Goal: Task Accomplishment & Management: Use online tool/utility

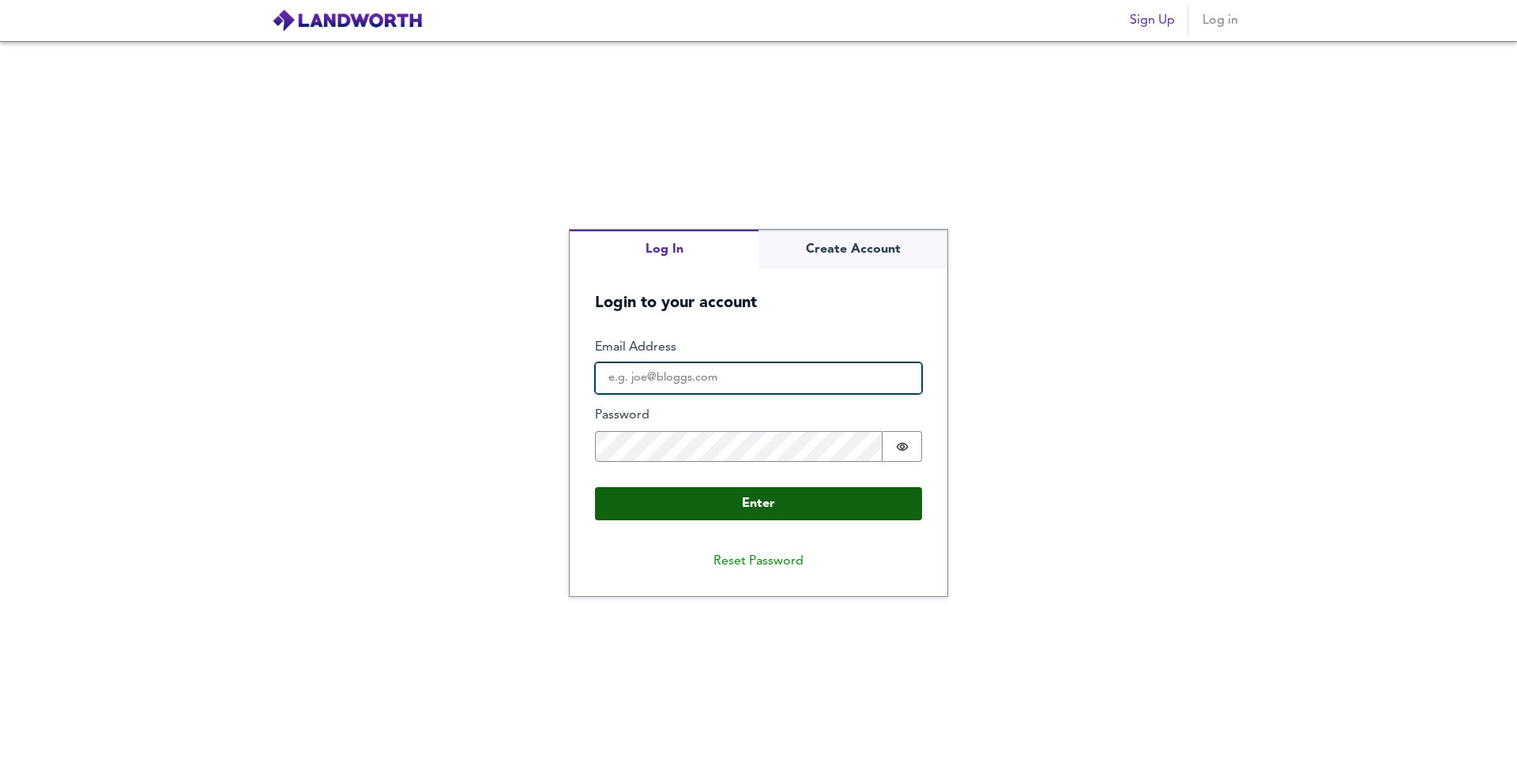
type input "[EMAIL_ADDRESS][PERSON_NAME][DOMAIN_NAME]"
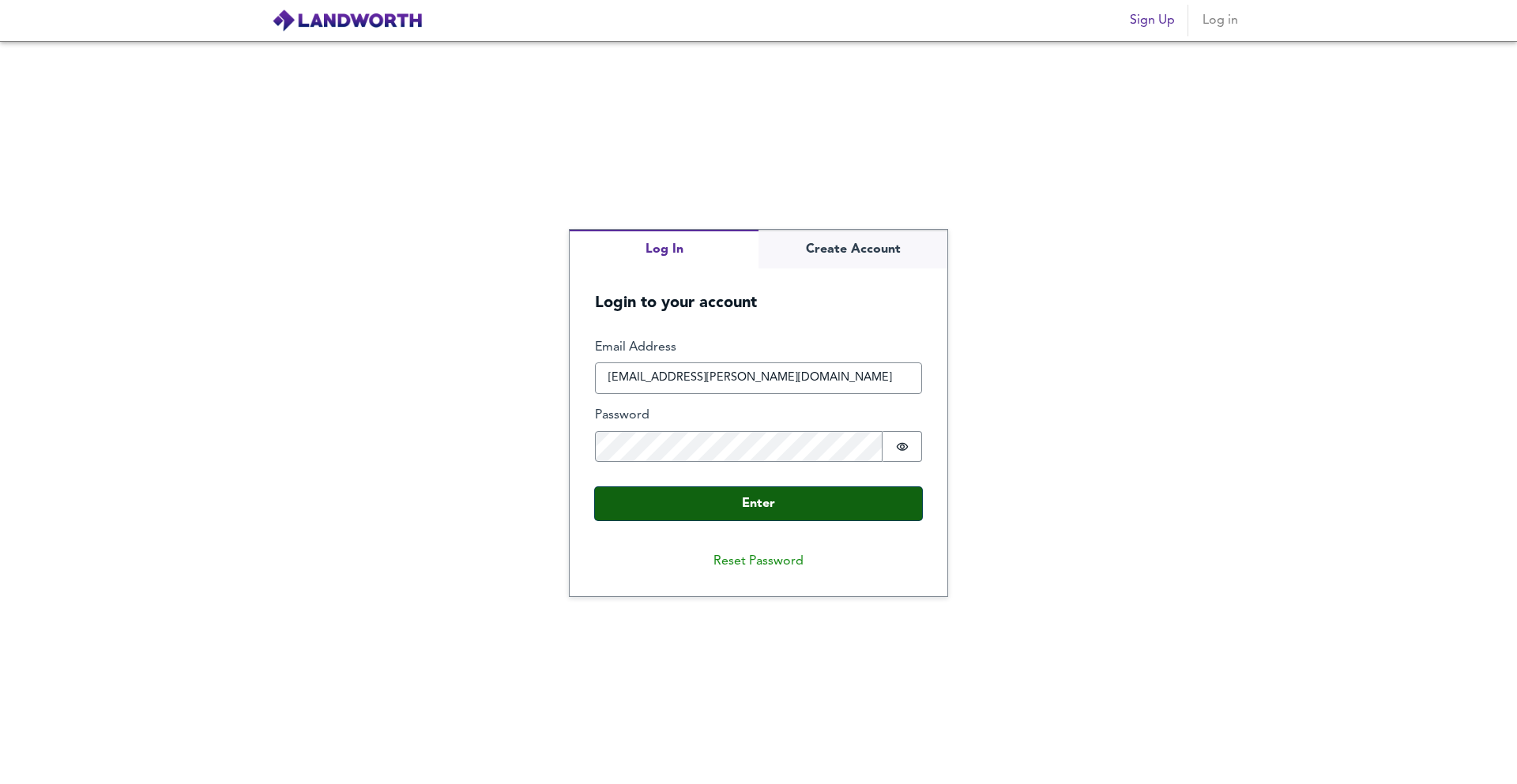
click at [728, 494] on button "Enter" at bounding box center [758, 503] width 327 height 33
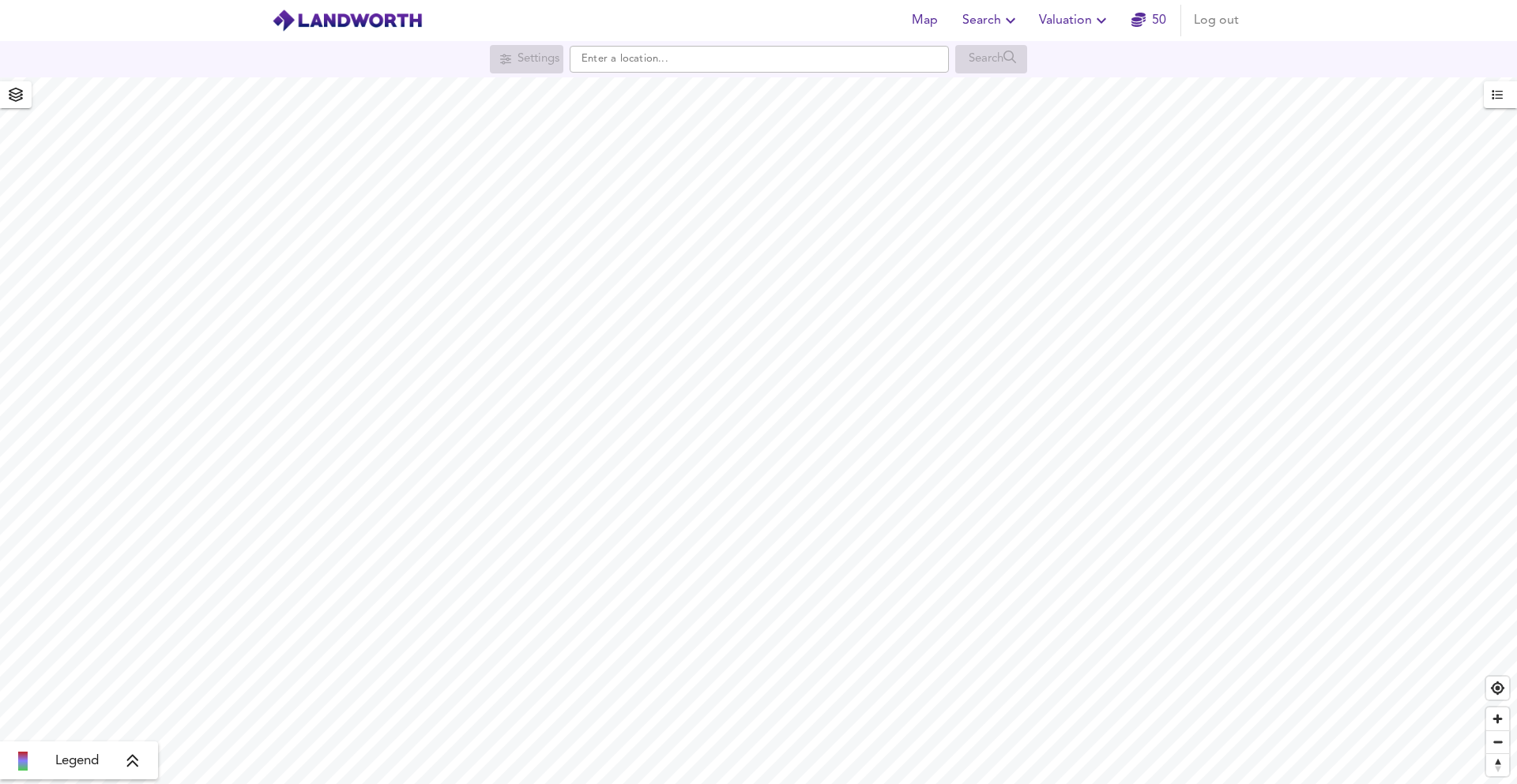
click at [1067, 21] on span "Valuation" at bounding box center [1075, 21] width 72 height 22
click at [1033, 63] on li "New Valuation Report" at bounding box center [1075, 57] width 189 height 29
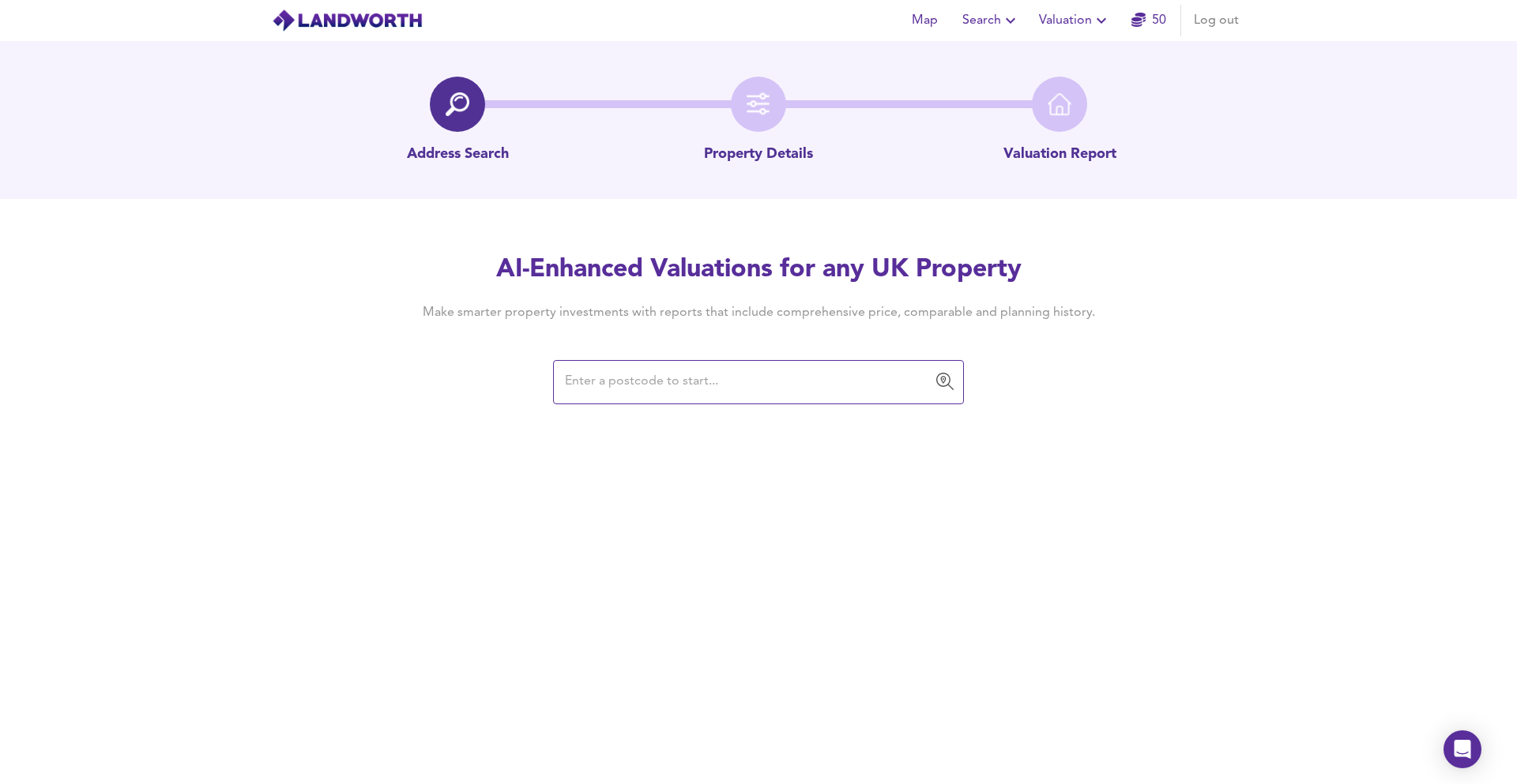
paste input "RH20 1BQ"
type input "RH20 1BQ"
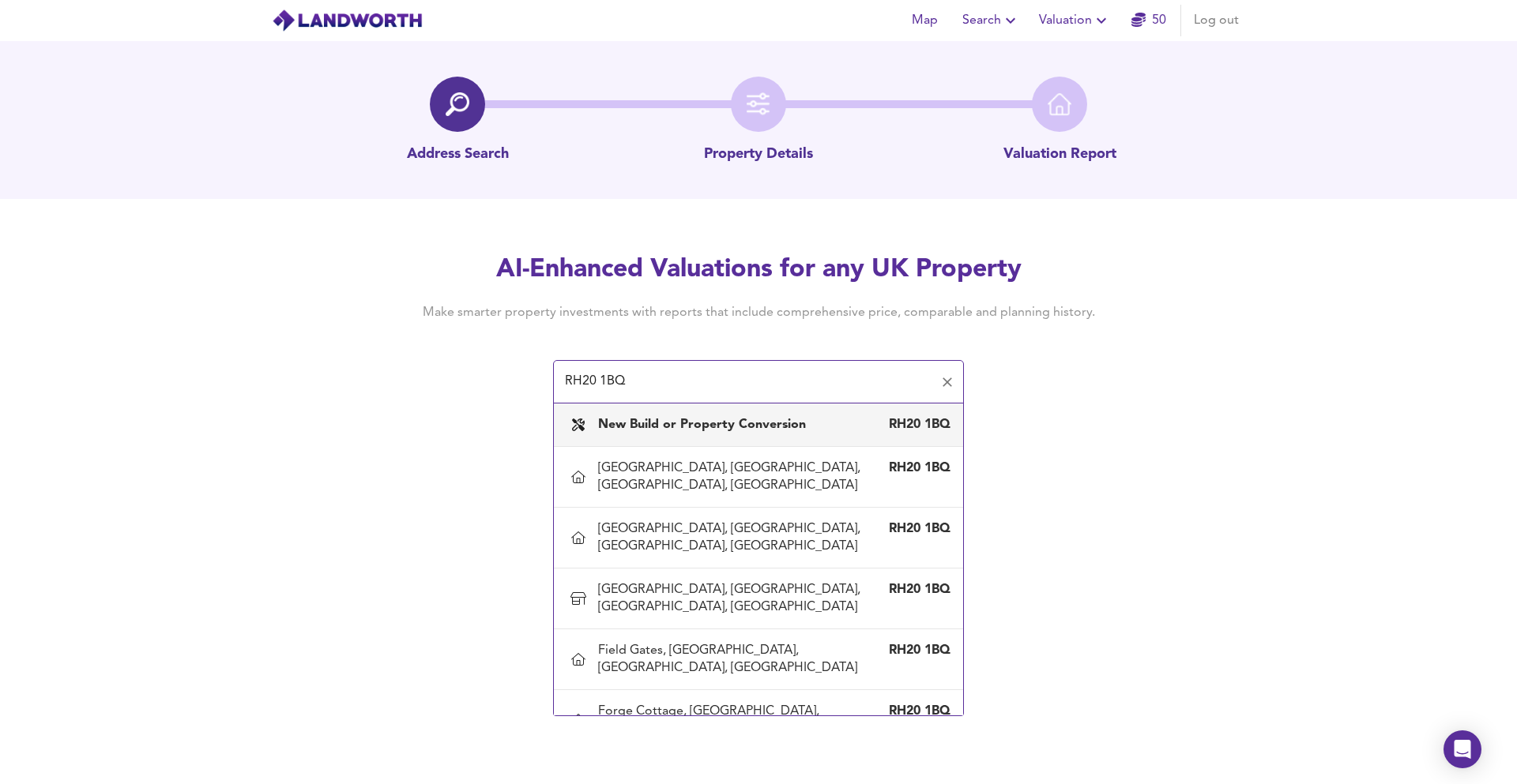
click at [653, 410] on div "New Build or Property Conversion RH20 1BQ" at bounding box center [758, 424] width 384 height 33
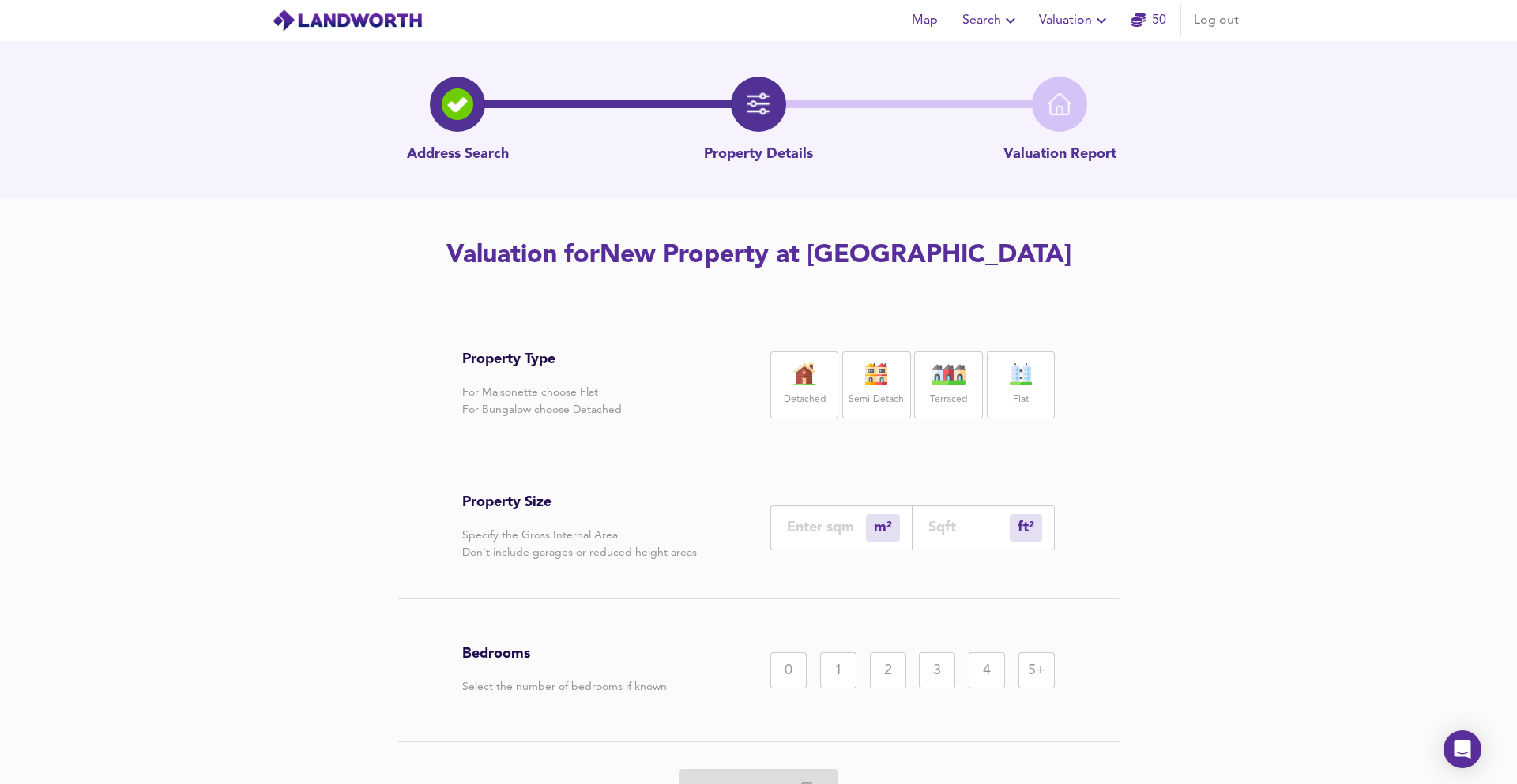
click at [791, 372] on img at bounding box center [804, 374] width 39 height 22
click at [960, 541] on div "ft² sqft" at bounding box center [983, 528] width 142 height 45
click at [938, 526] on input "number" at bounding box center [969, 527] width 81 height 17
type input "0"
type input "1"
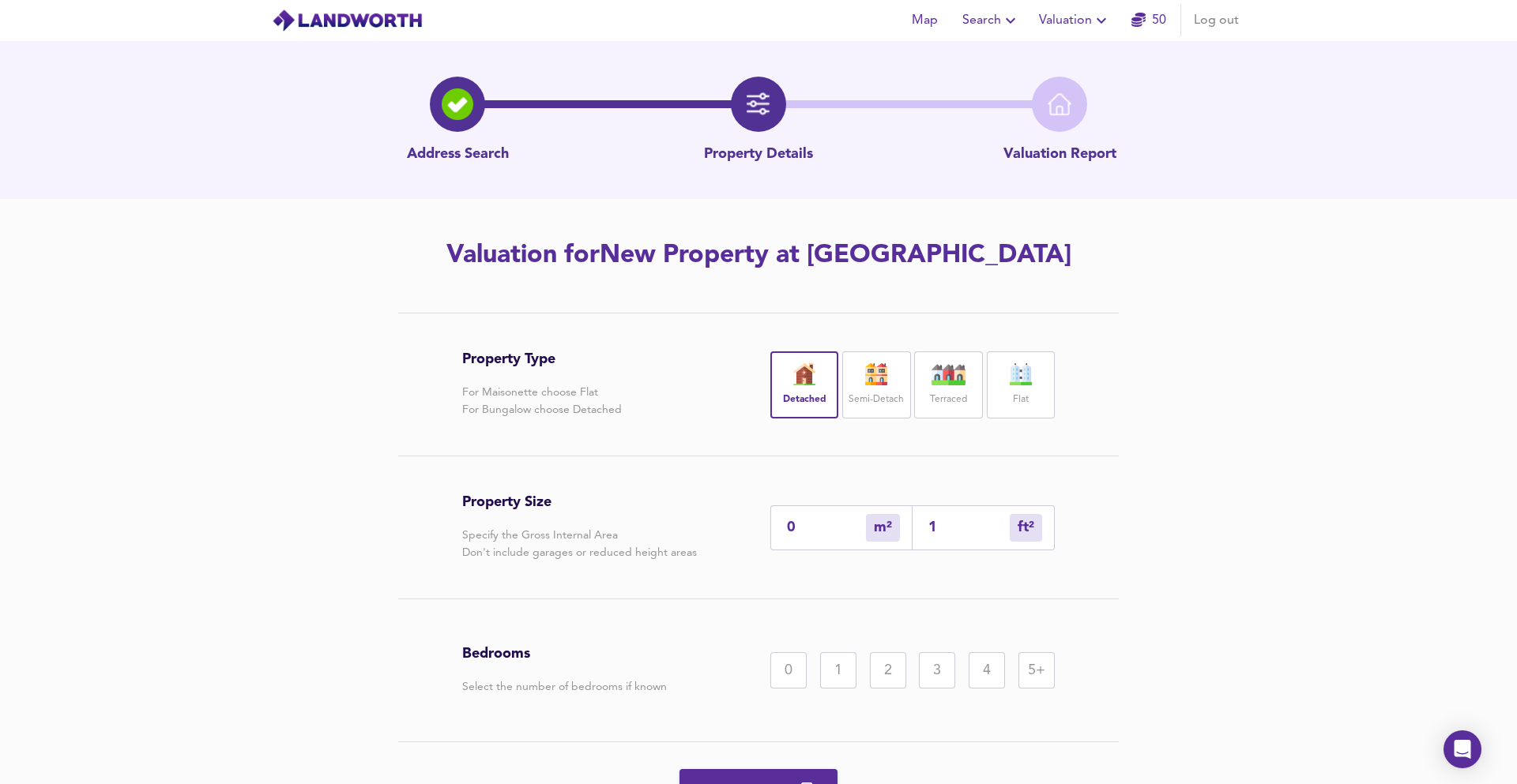
type input "1"
type input "15"
type input "14"
type input "155"
type input "144"
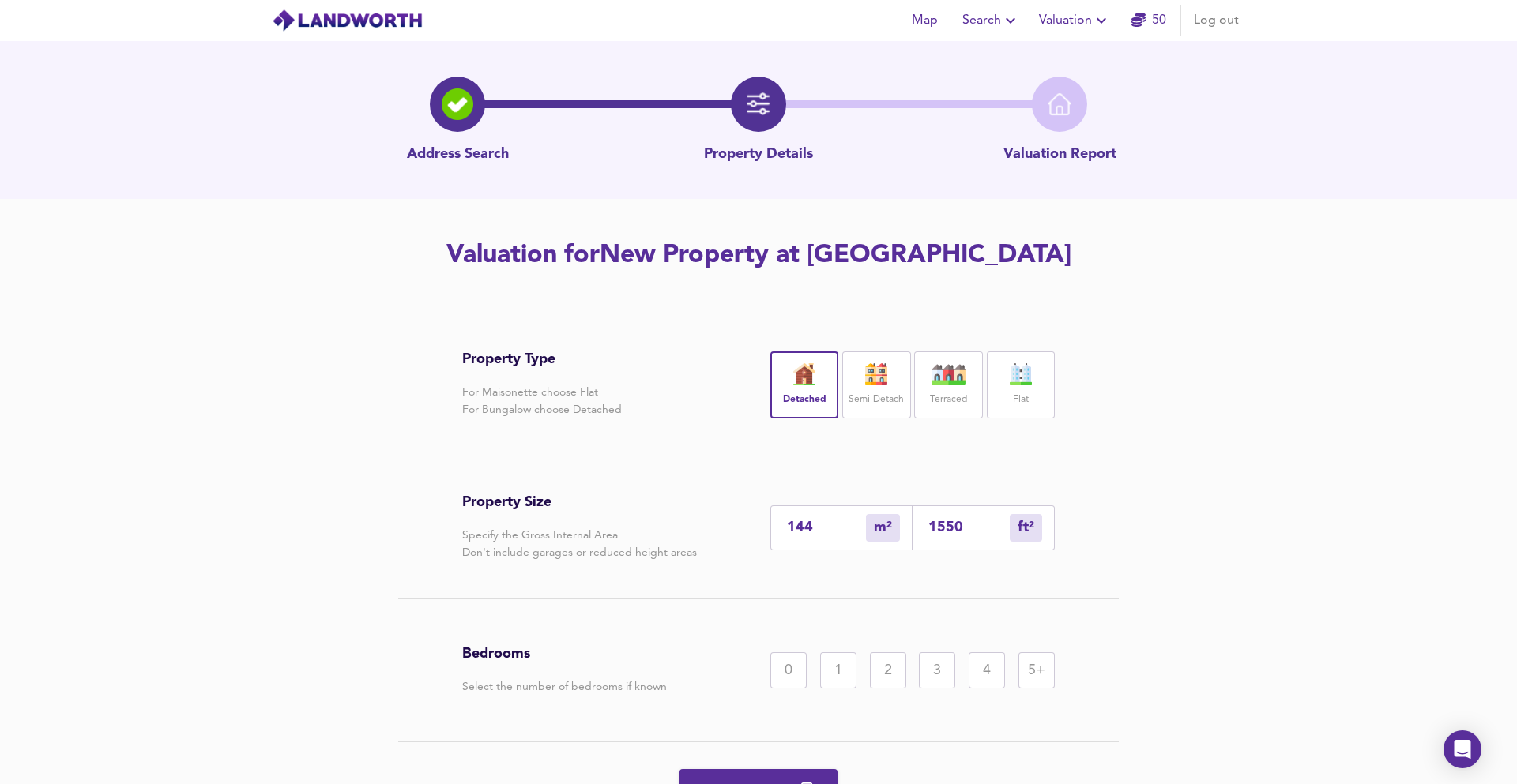
type input "1550"
drag, startPoint x: 1127, startPoint y: 452, endPoint x: 962, endPoint y: 669, distance: 272.6
click at [1127, 452] on div "Property Type For Maisonette choose Flat For Bungalow choose Detached Detached …" at bounding box center [758, 575] width 758 height 525
drag, startPoint x: 994, startPoint y: 656, endPoint x: 956, endPoint y: 685, distance: 47.8
click at [994, 656] on div "4" at bounding box center [987, 670] width 37 height 37
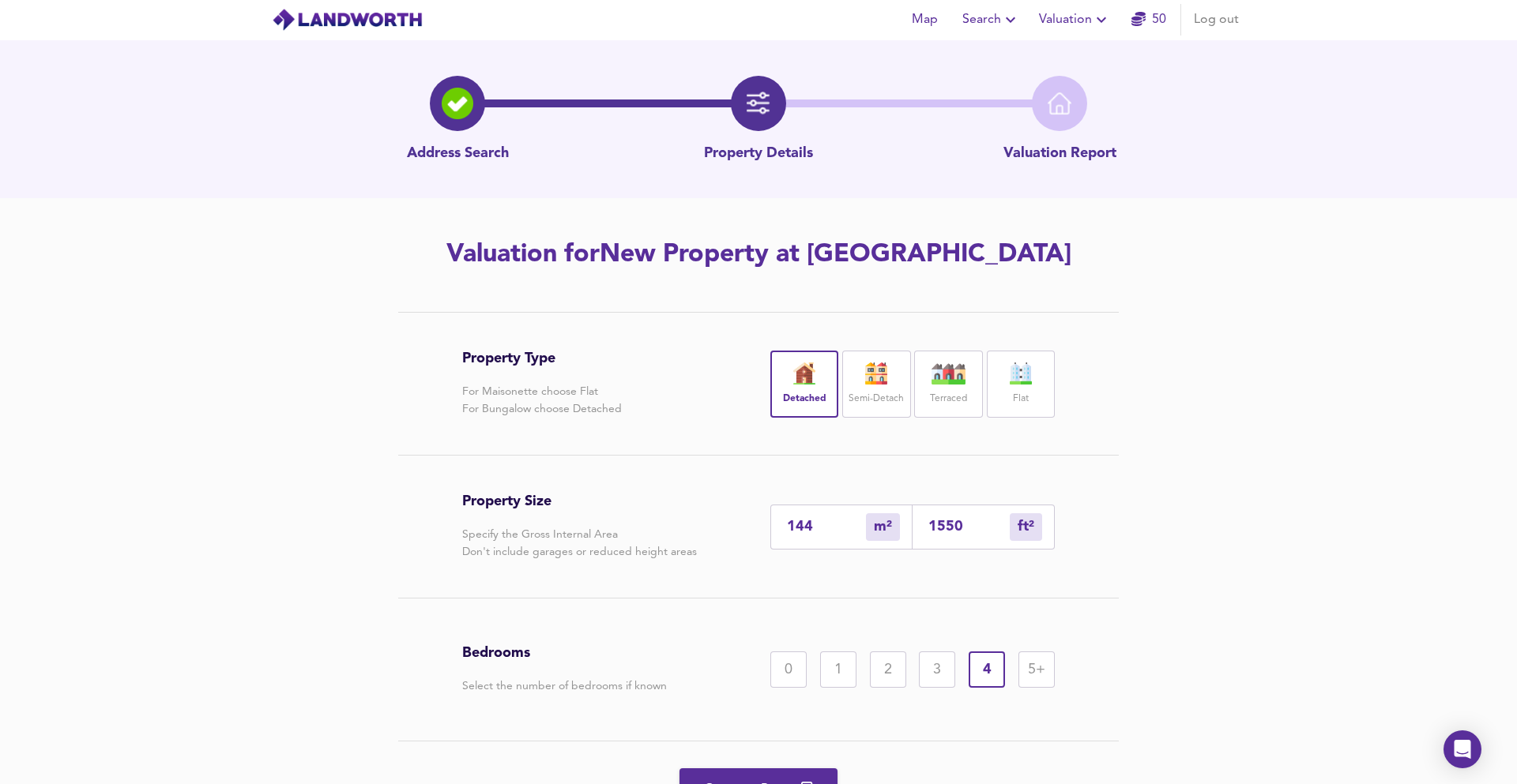
scroll to position [85, 0]
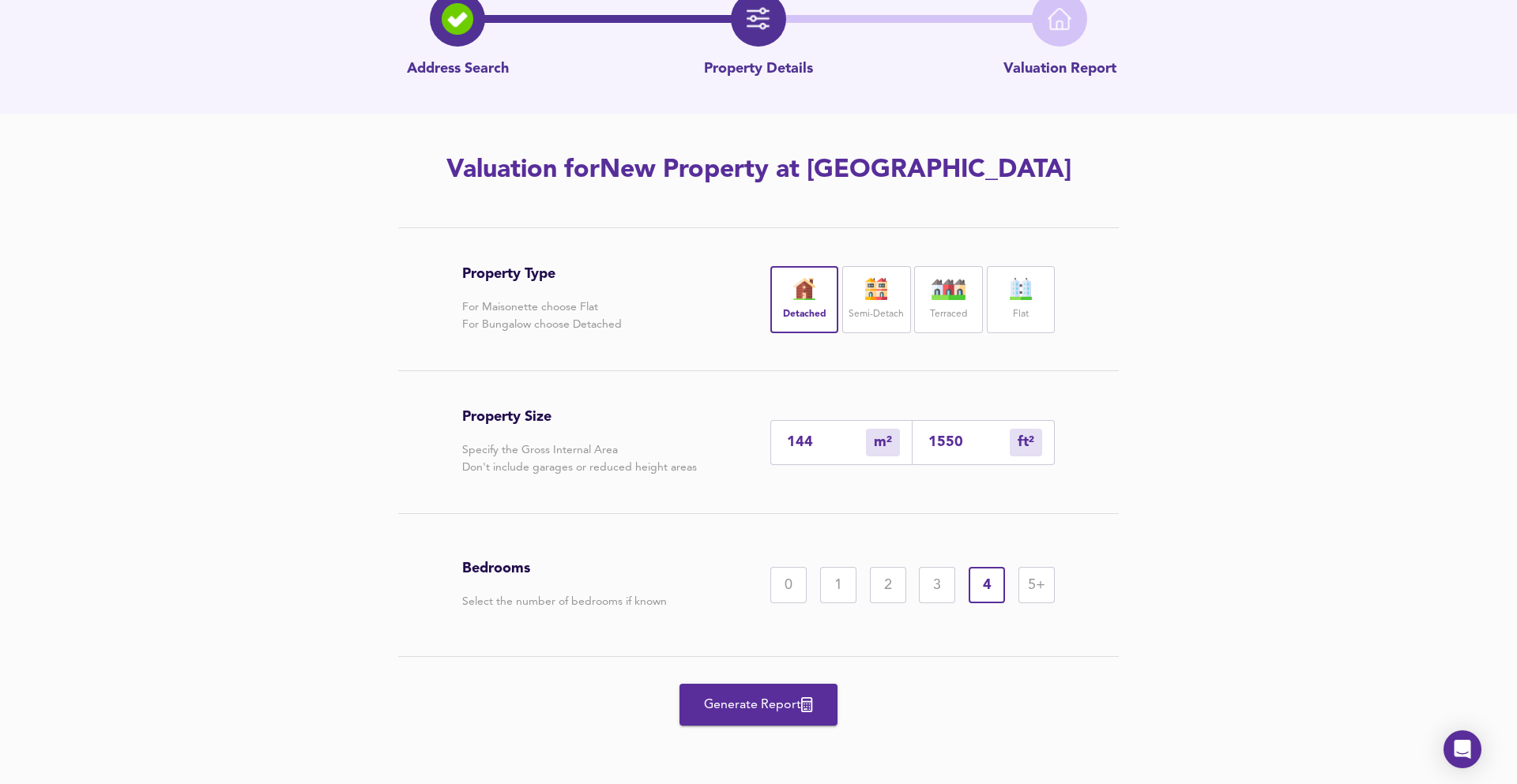
click at [752, 703] on span "Generate Report" at bounding box center [758, 704] width 126 height 22
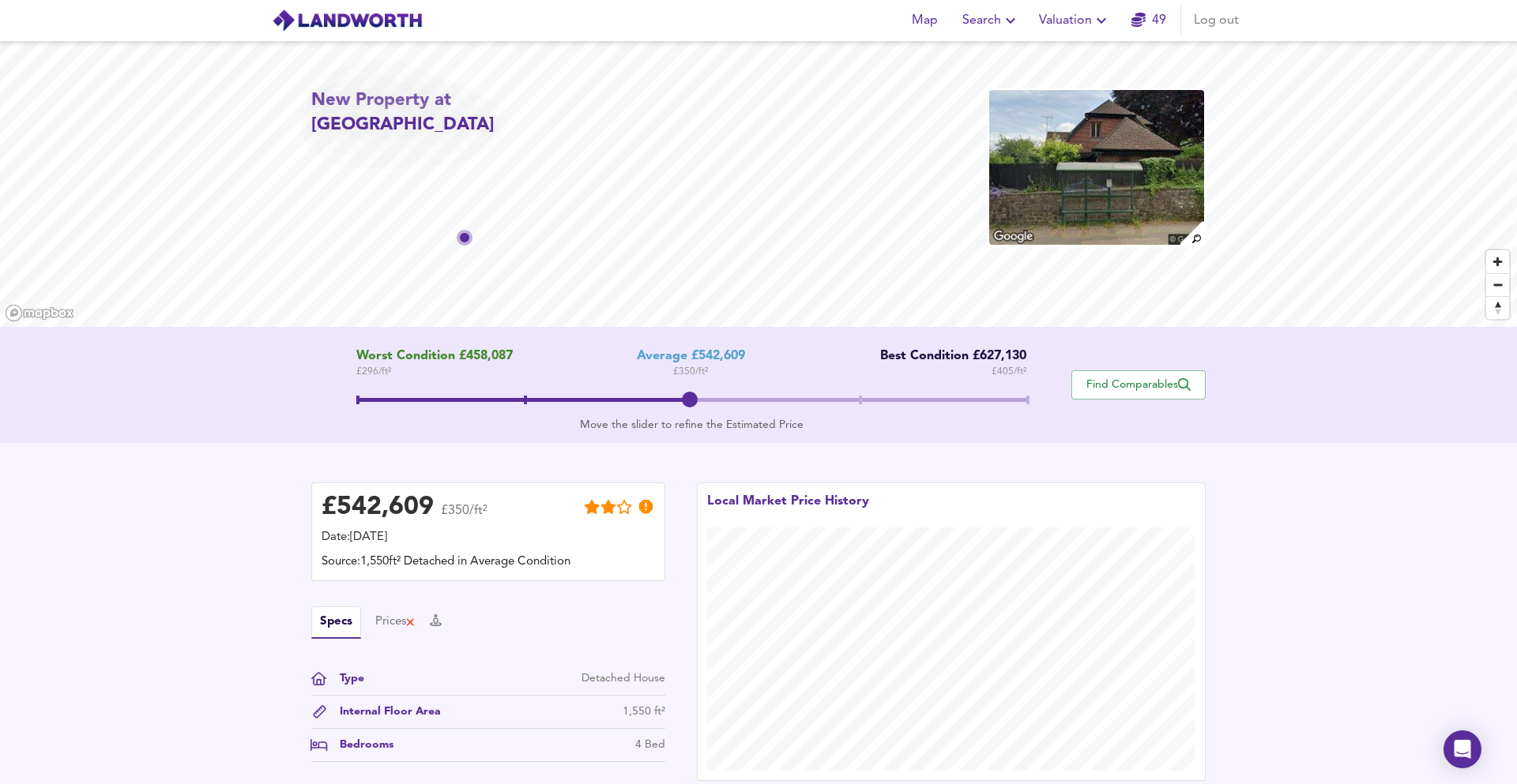
click at [1136, 387] on span "Find Comparables" at bounding box center [1138, 385] width 117 height 15
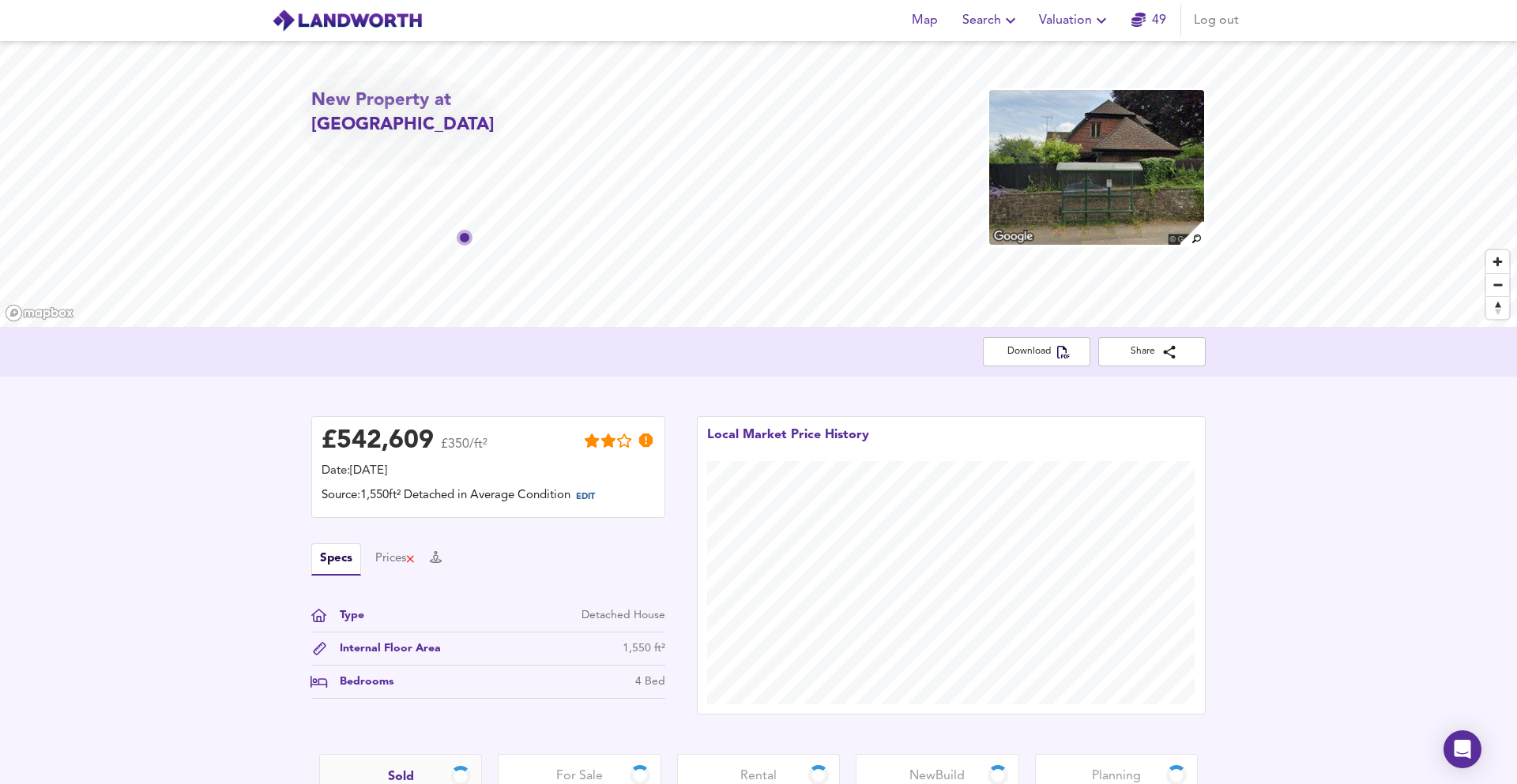
click at [426, 414] on div "£ 542,609 £350/ft² Date: [DATE] Source: 1,550ft² Detached in Average Condition …" at bounding box center [488, 565] width 386 height 330
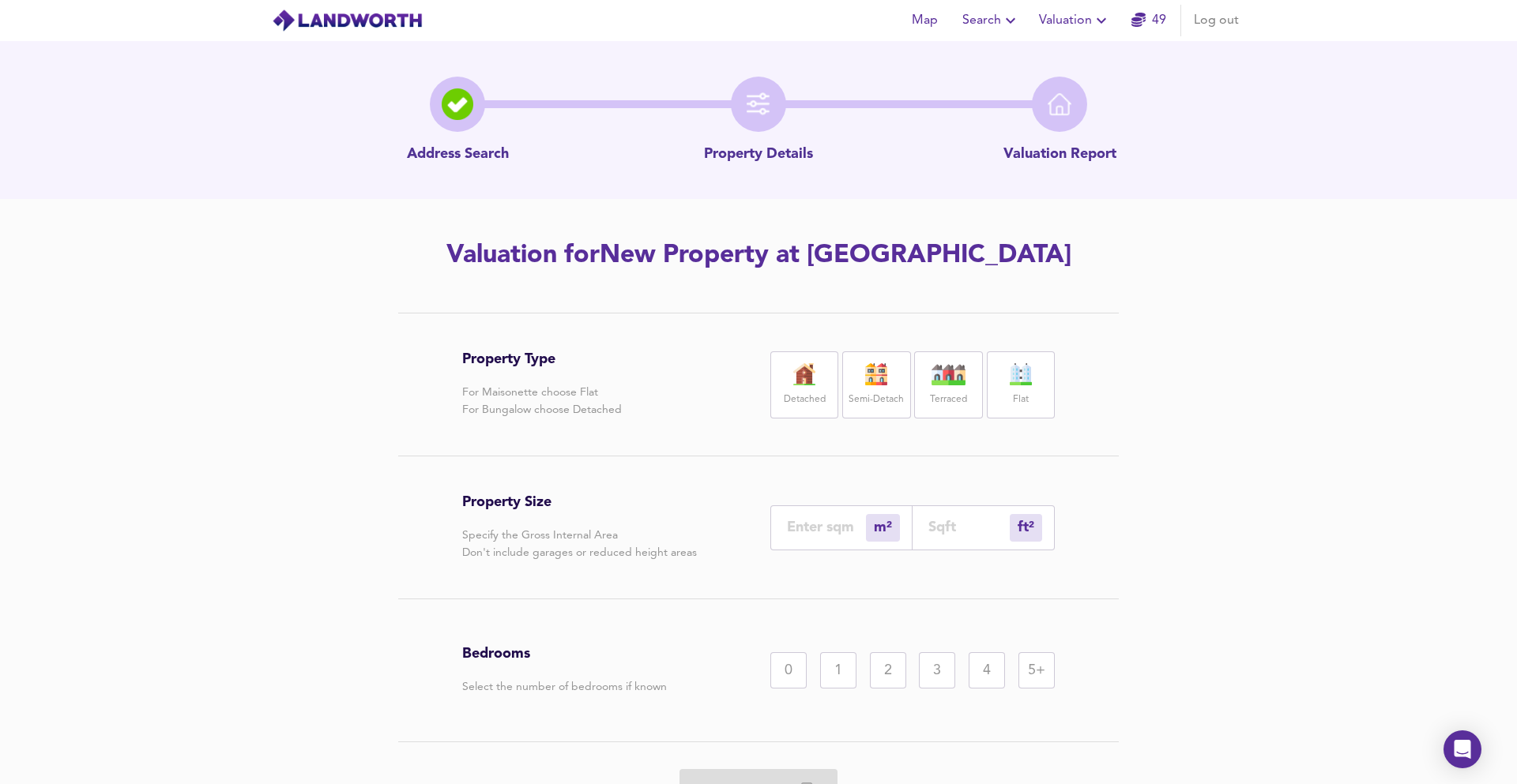
scroll to position [85, 0]
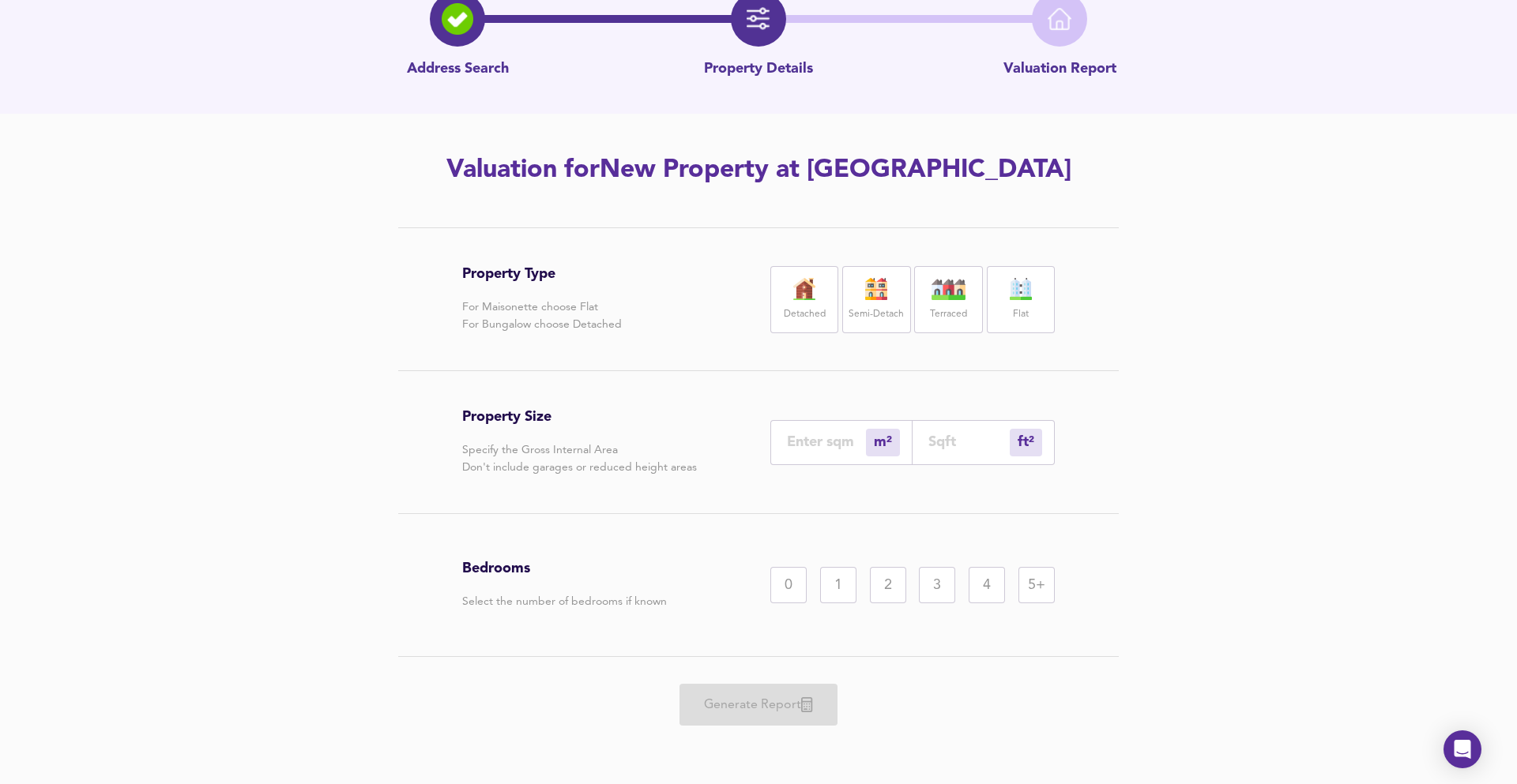
click at [971, 447] on input "number" at bounding box center [969, 441] width 81 height 17
click at [807, 305] on label "Detached" at bounding box center [804, 315] width 42 height 20
click at [956, 451] on div "ft² sqft" at bounding box center [983, 442] width 142 height 45
click at [944, 439] on input "number" at bounding box center [969, 441] width 81 height 17
type input "0"
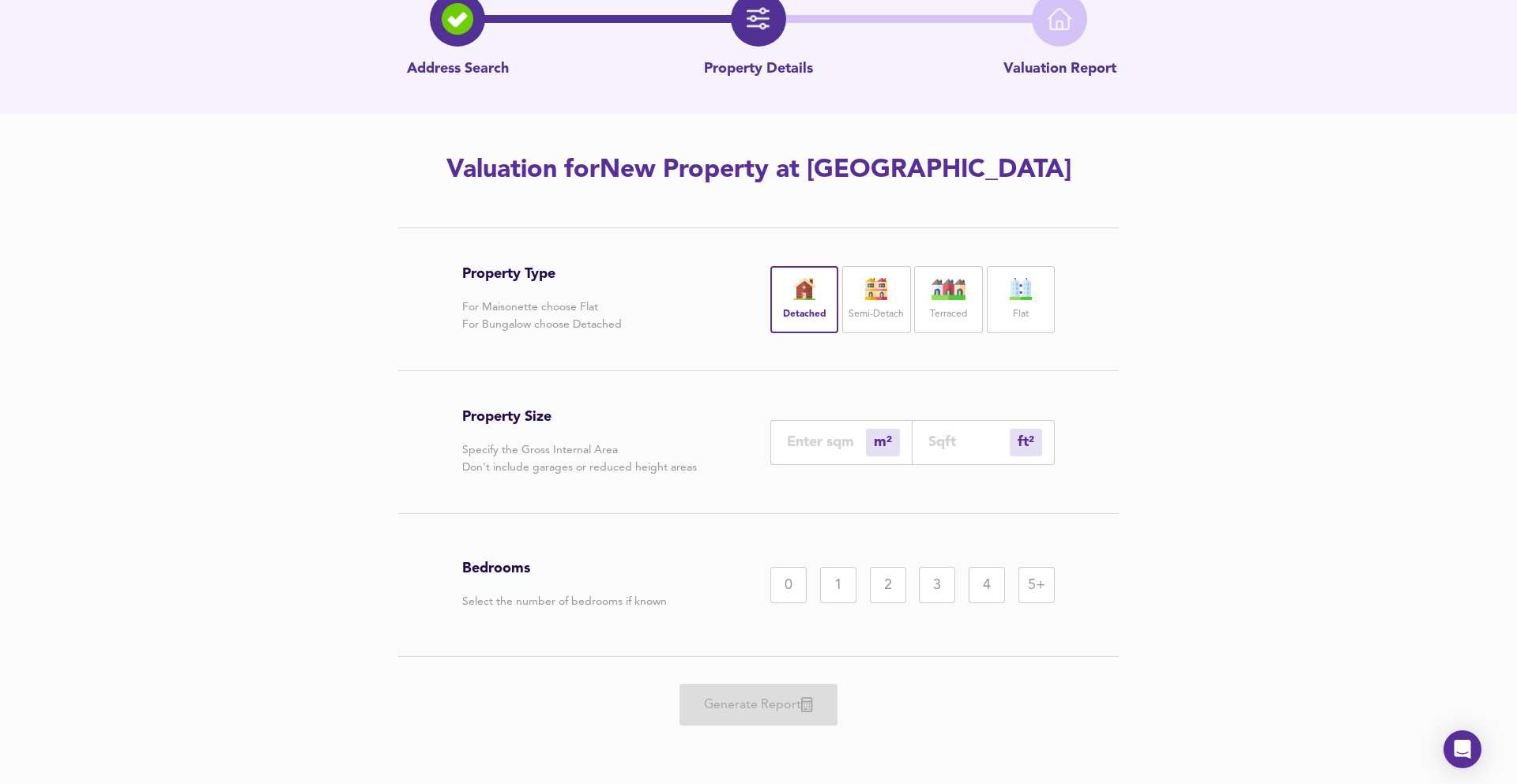
type input "1"
type input "11"
type input "117"
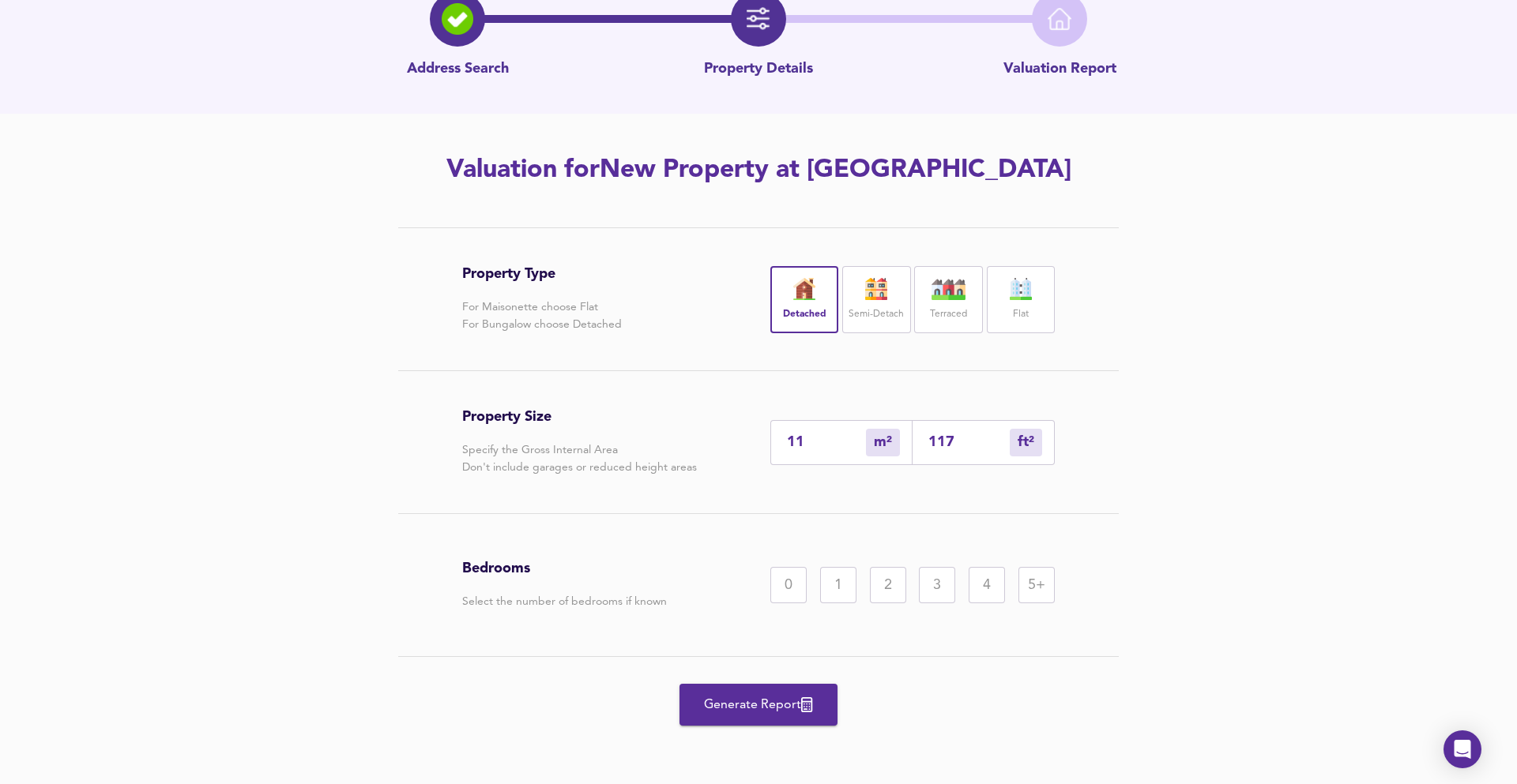
type input "109"
type input "1170"
click at [931, 587] on div "3" at bounding box center [937, 584] width 37 height 37
click at [822, 703] on button "Generate Report" at bounding box center [758, 704] width 158 height 42
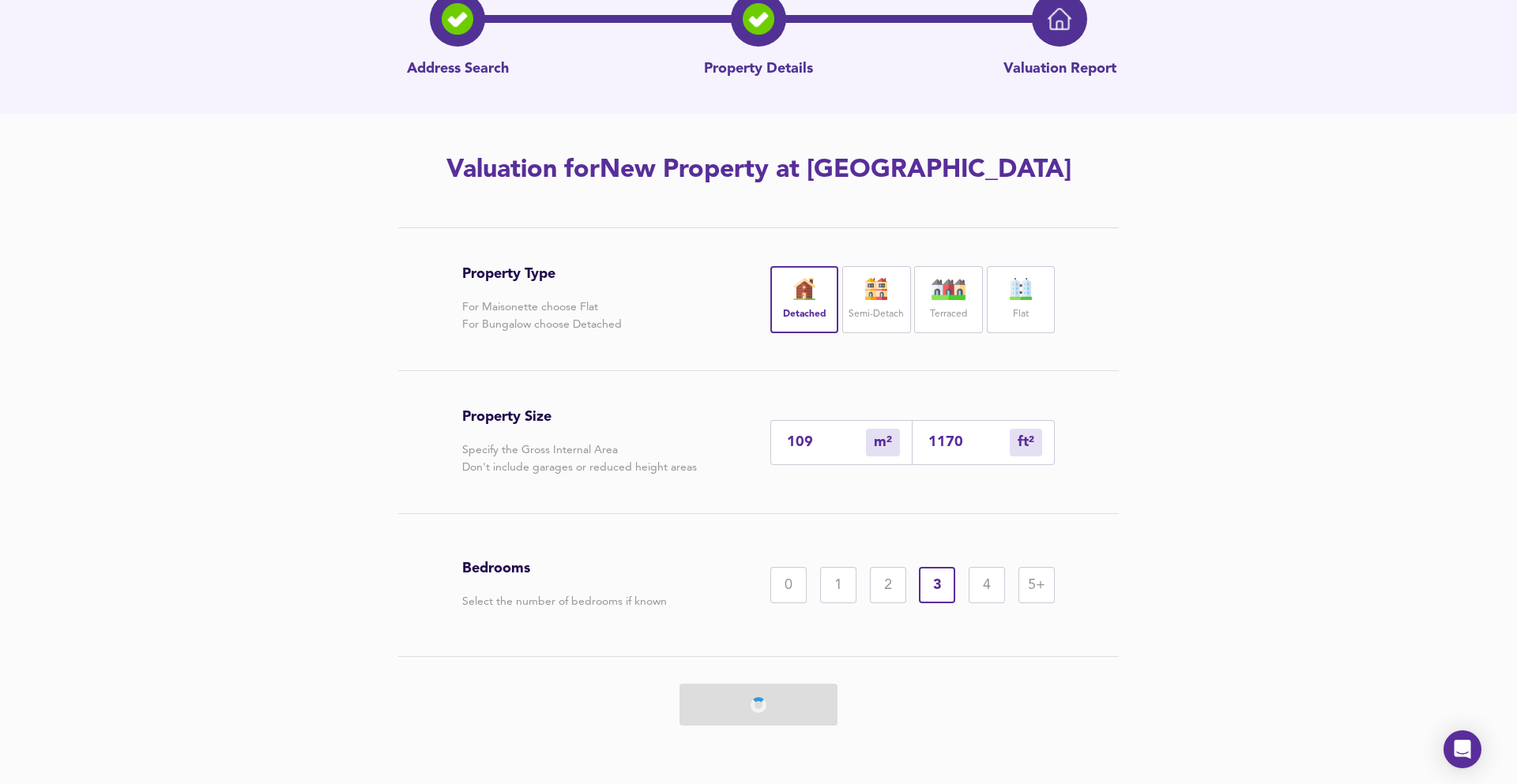
click at [822, 703] on div at bounding box center [758, 704] width 593 height 96
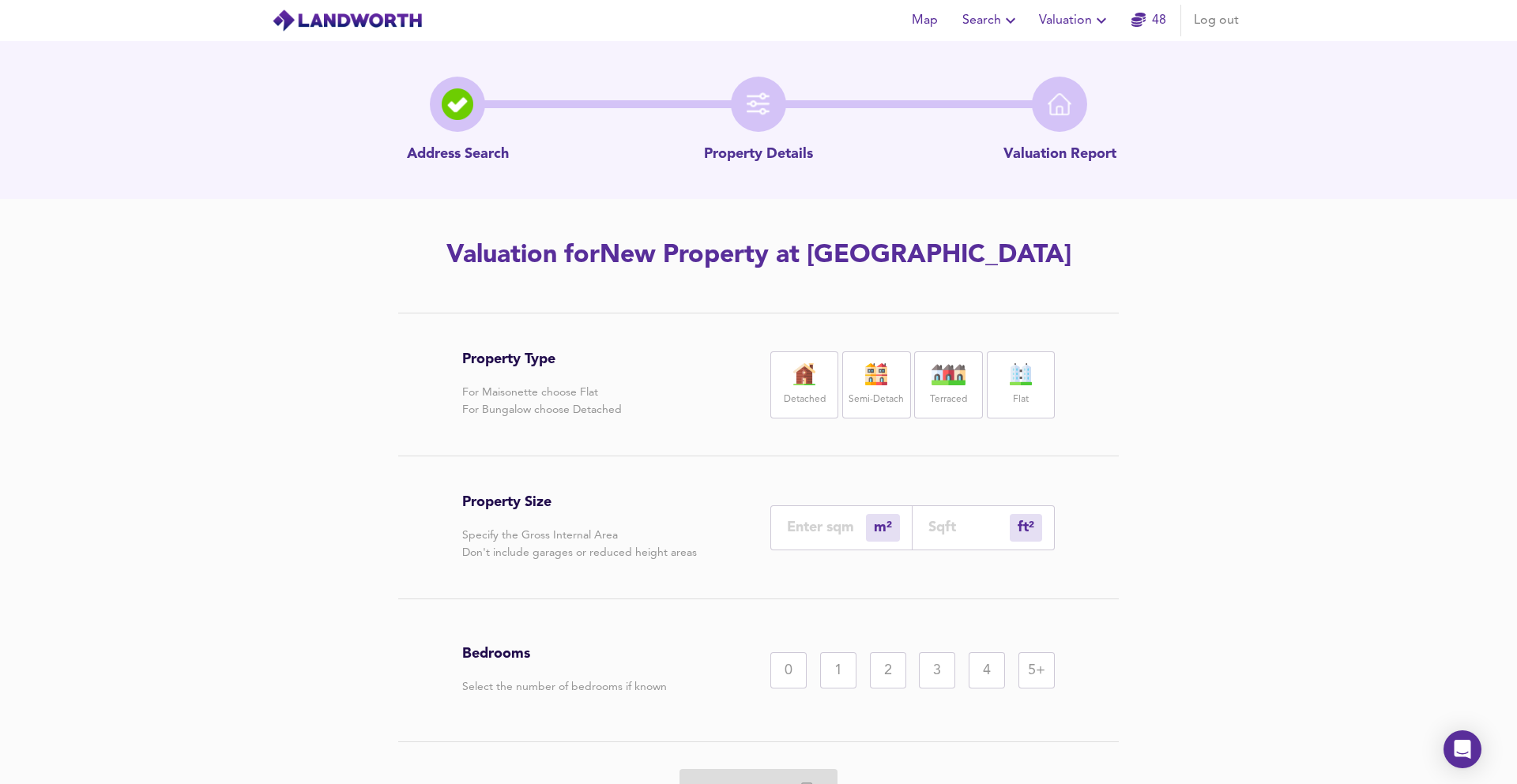
scroll to position [85, 0]
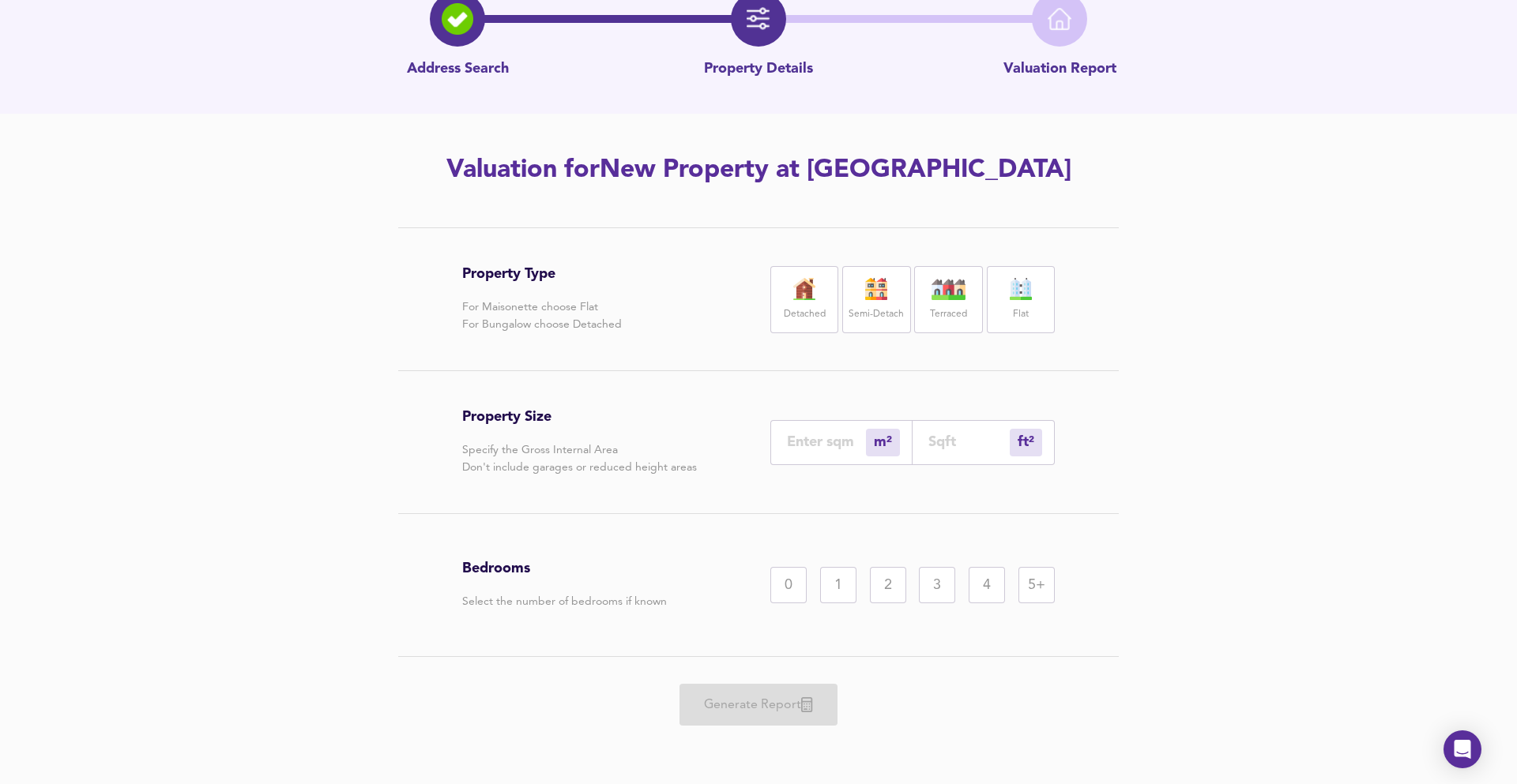
drag, startPoint x: 800, startPoint y: 282, endPoint x: 870, endPoint y: 379, distance: 119.6
click at [800, 282] on img at bounding box center [804, 289] width 39 height 22
click at [936, 439] on input "number" at bounding box center [969, 441] width 81 height 17
